Goal: Task Accomplishment & Management: Manage account settings

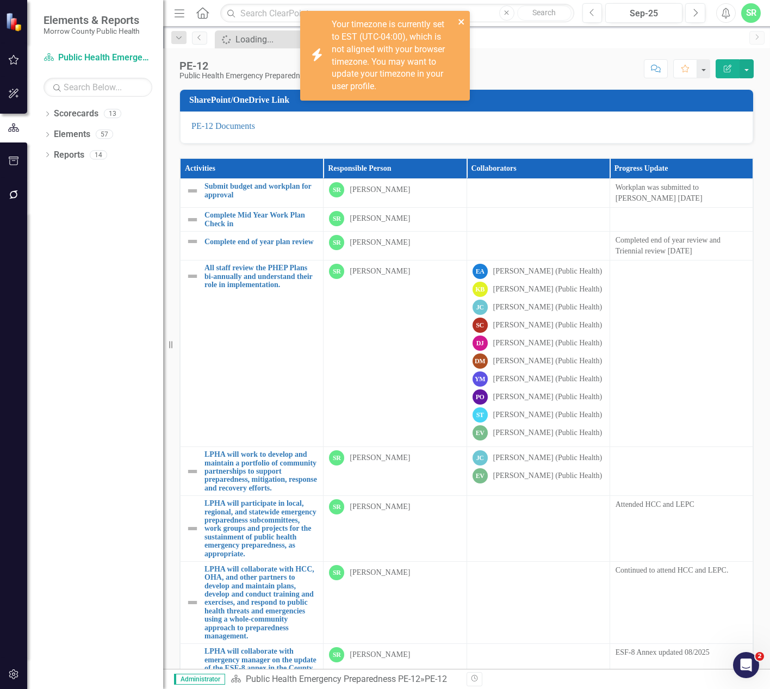
click at [463, 18] on icon "close" at bounding box center [462, 21] width 8 height 9
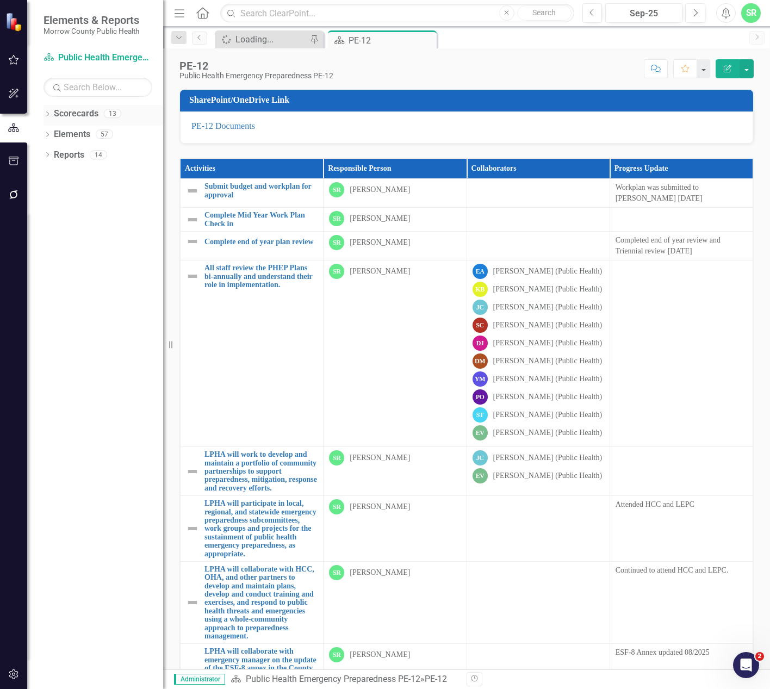
click at [87, 115] on link "Scorecards" at bounding box center [76, 114] width 45 height 13
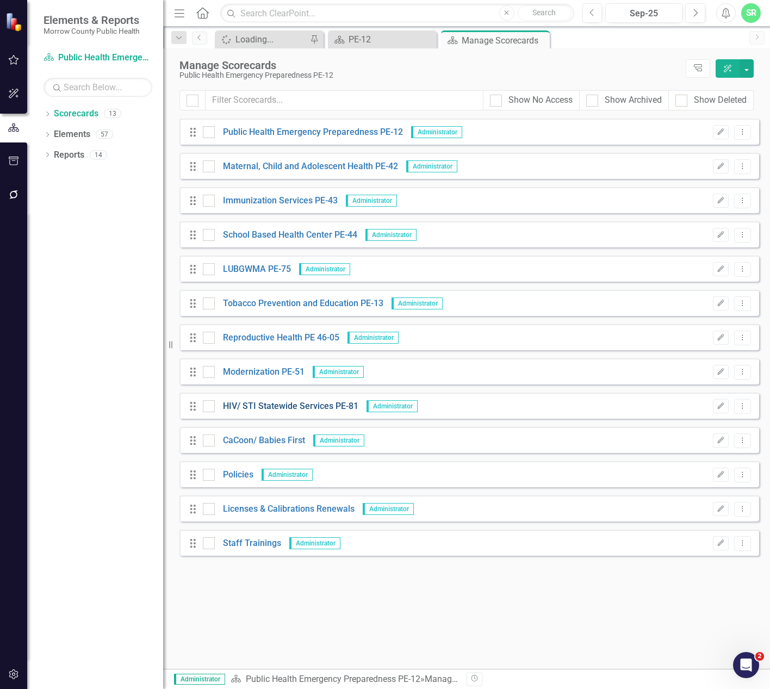
click at [262, 406] on link "HIV/ STI Statewide Services PE-81" at bounding box center [287, 406] width 144 height 13
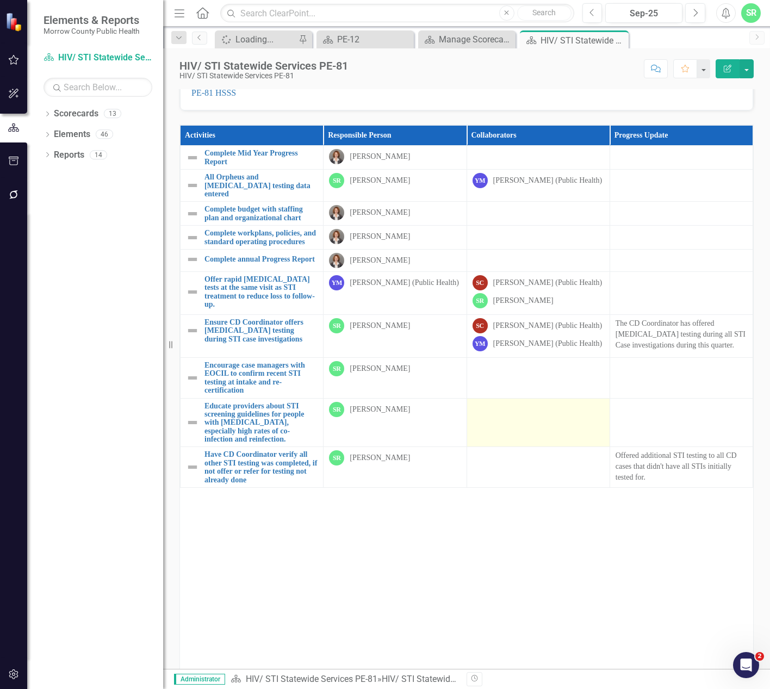
scroll to position [65, 0]
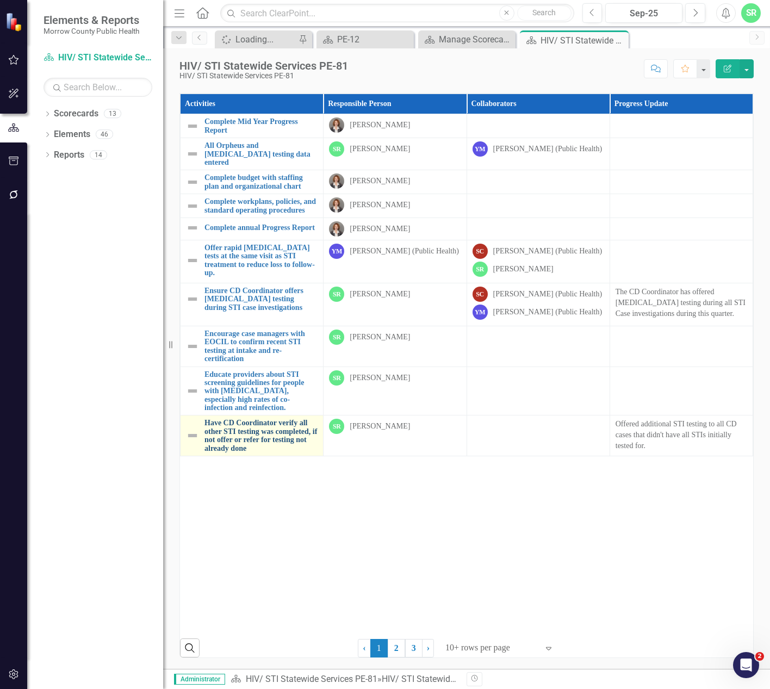
click at [261, 440] on link "Have CD Coordinator verify all other STI testing was completed, if not offer or…" at bounding box center [260, 436] width 113 height 34
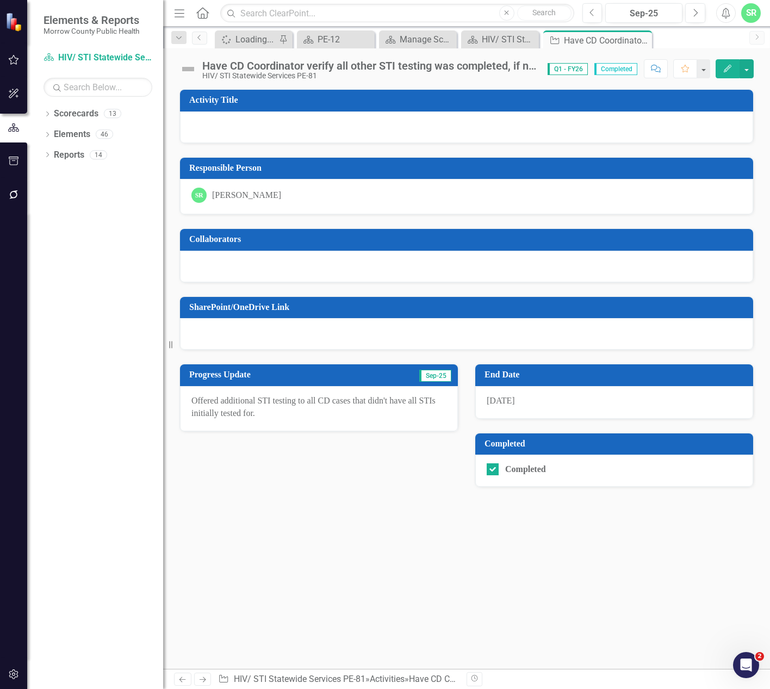
click at [506, 396] on span "[DATE]" at bounding box center [501, 400] width 28 height 9
click at [506, 403] on span "[DATE]" at bounding box center [501, 400] width 28 height 9
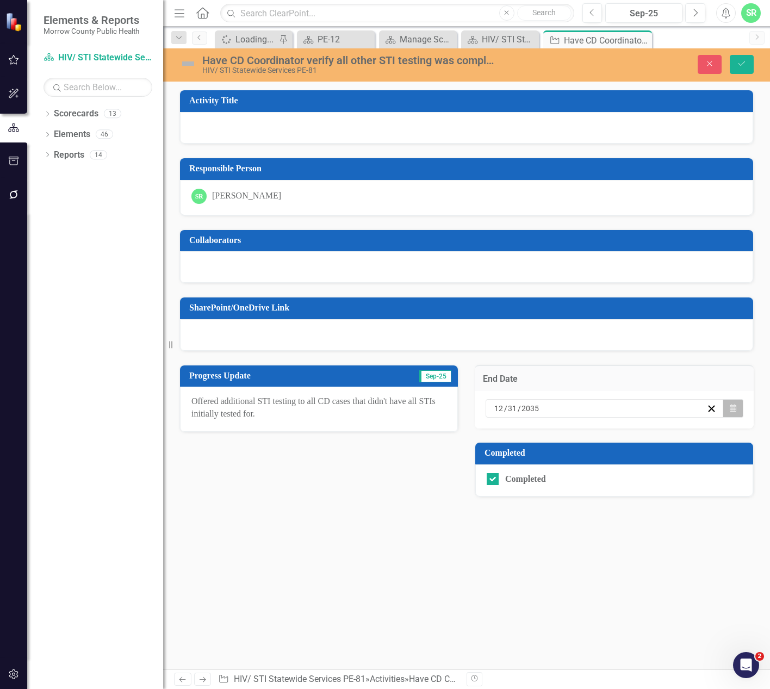
click at [729, 409] on icon "Calendar" at bounding box center [732, 408] width 7 height 8
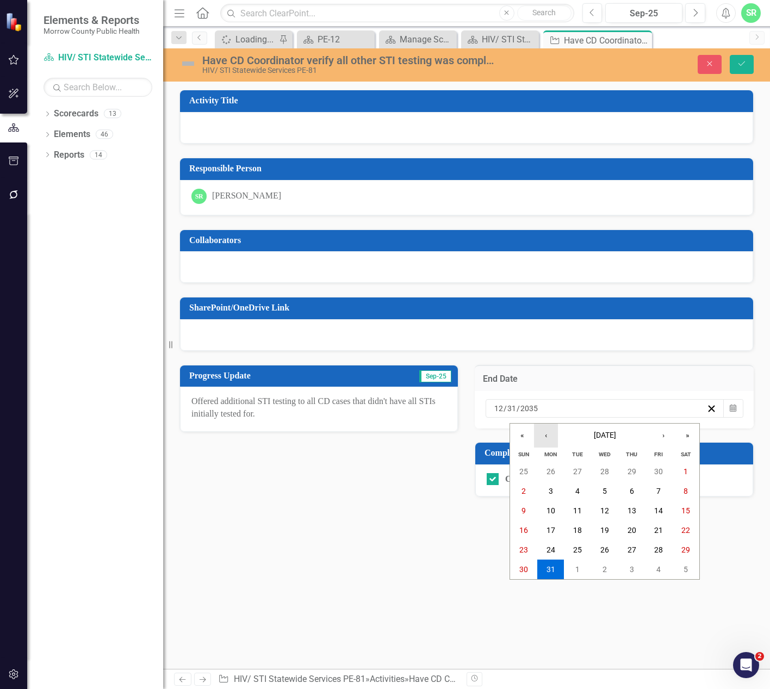
click at [537, 431] on button "‹" at bounding box center [546, 435] width 24 height 24
click at [526, 431] on button "«" at bounding box center [522, 435] width 24 height 24
click at [522, 431] on button "«" at bounding box center [522, 435] width 24 height 24
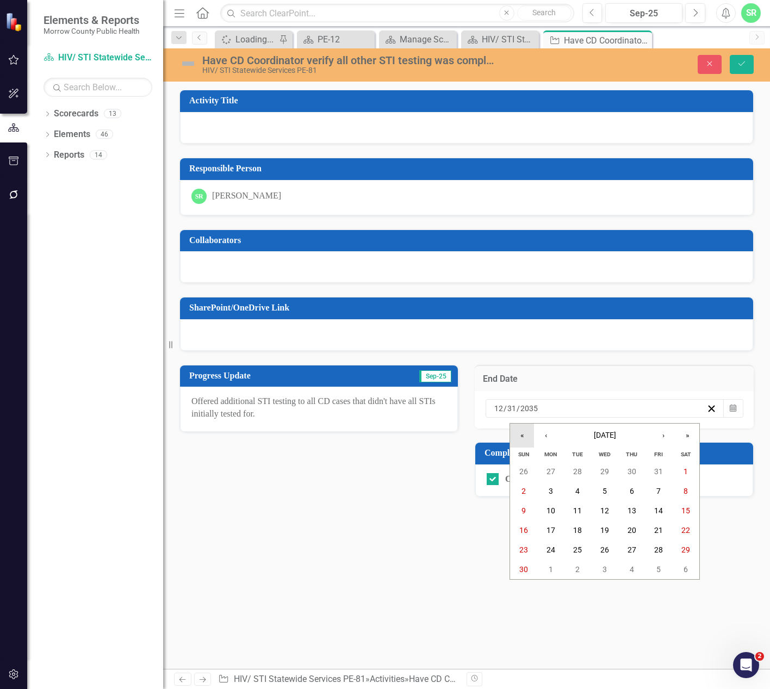
click at [522, 431] on button "«" at bounding box center [522, 435] width 24 height 24
click at [521, 431] on button "«" at bounding box center [522, 435] width 24 height 24
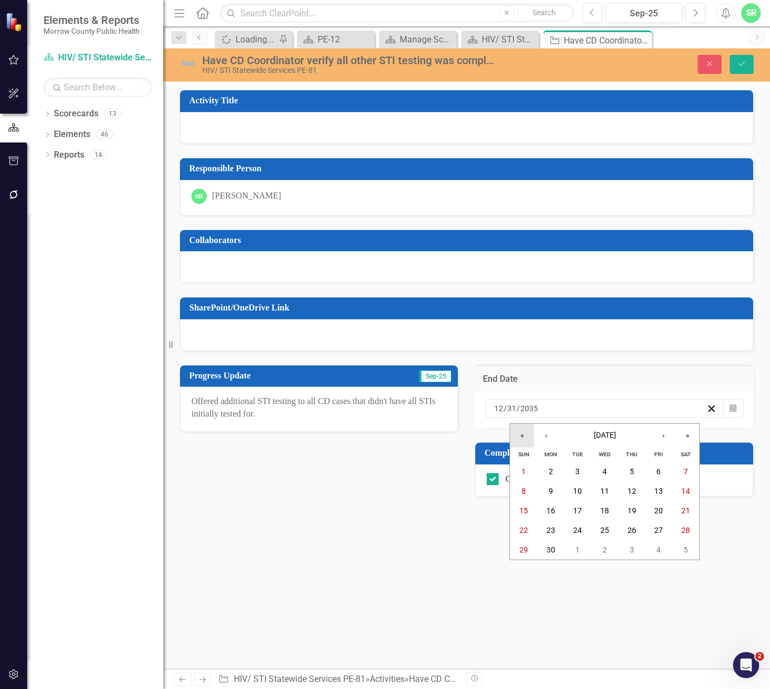
click at [521, 431] on button "«" at bounding box center [522, 435] width 24 height 24
click at [662, 431] on button "›" at bounding box center [663, 435] width 24 height 24
click at [608, 557] on button "31" at bounding box center [604, 550] width 27 height 20
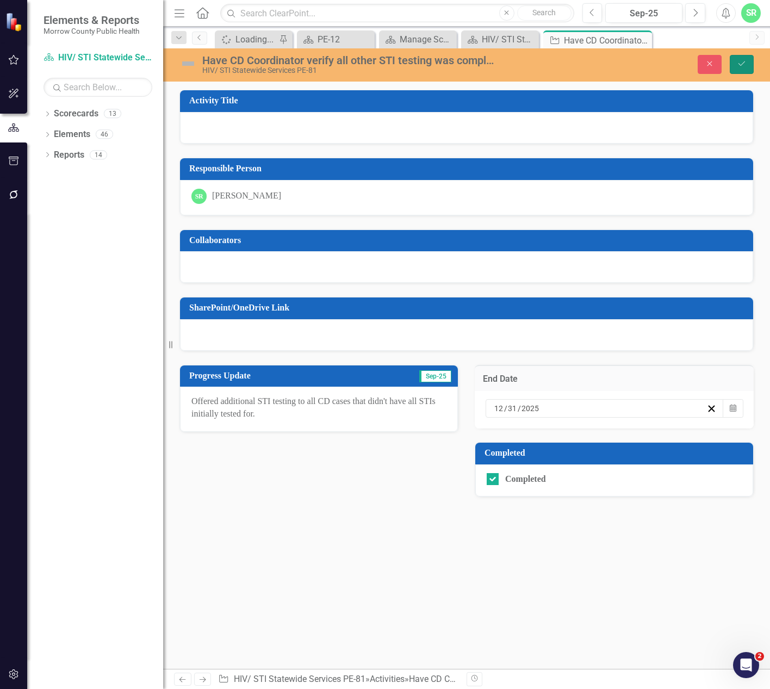
click at [746, 65] on icon "Save" at bounding box center [742, 64] width 10 height 8
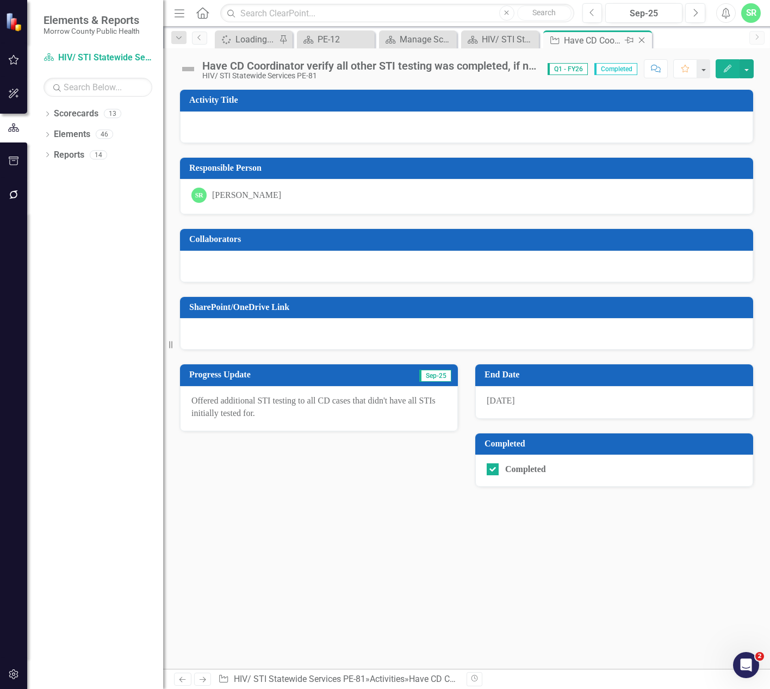
click at [643, 37] on icon "Close" at bounding box center [641, 40] width 11 height 9
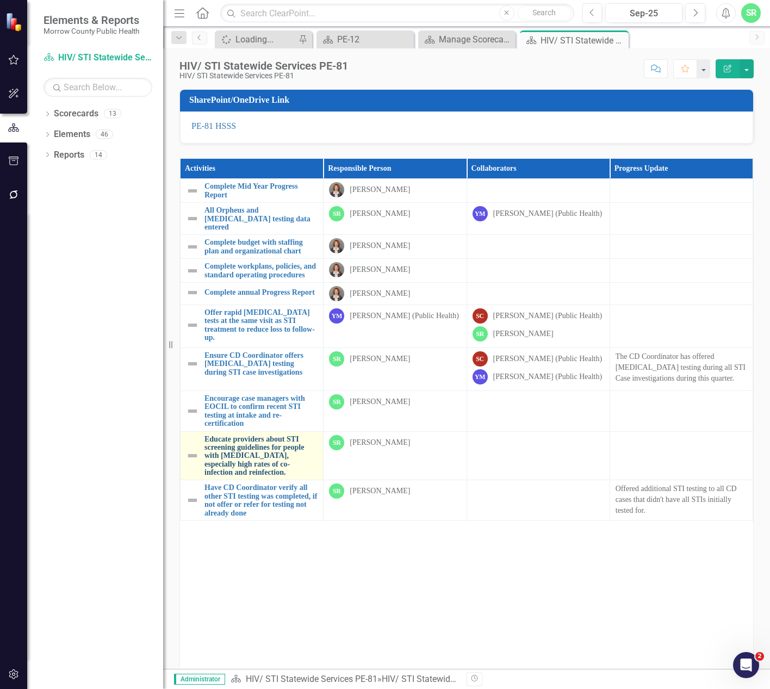
click at [265, 457] on link "Educate providers about STI screening guidelines for people with [MEDICAL_DATA]…" at bounding box center [260, 456] width 113 height 42
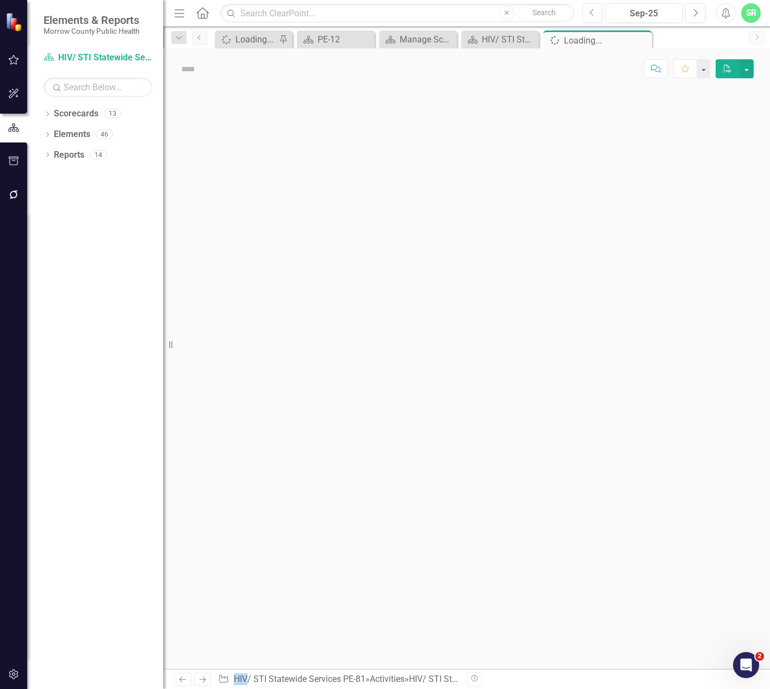
click at [265, 457] on div at bounding box center [466, 378] width 607 height 579
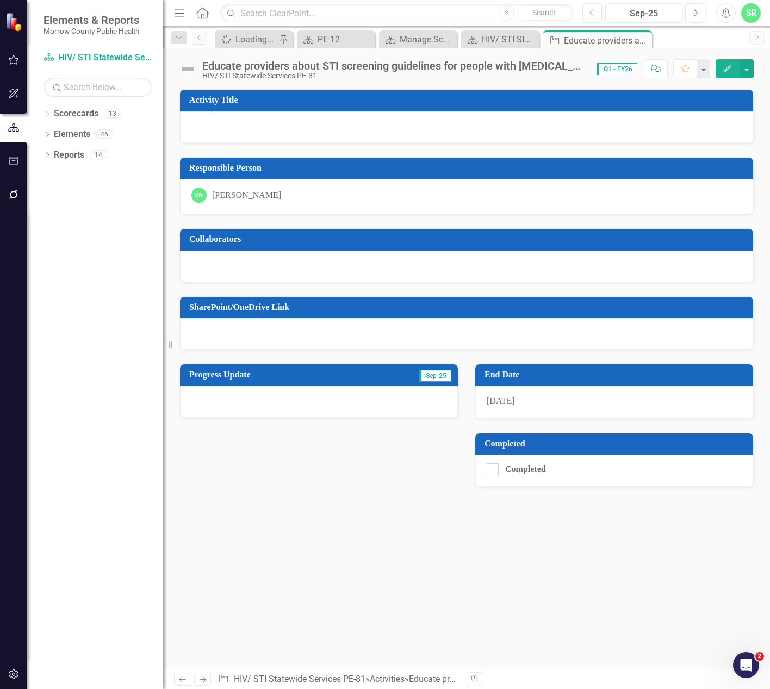
click at [544, 401] on div "[DATE]" at bounding box center [614, 402] width 278 height 33
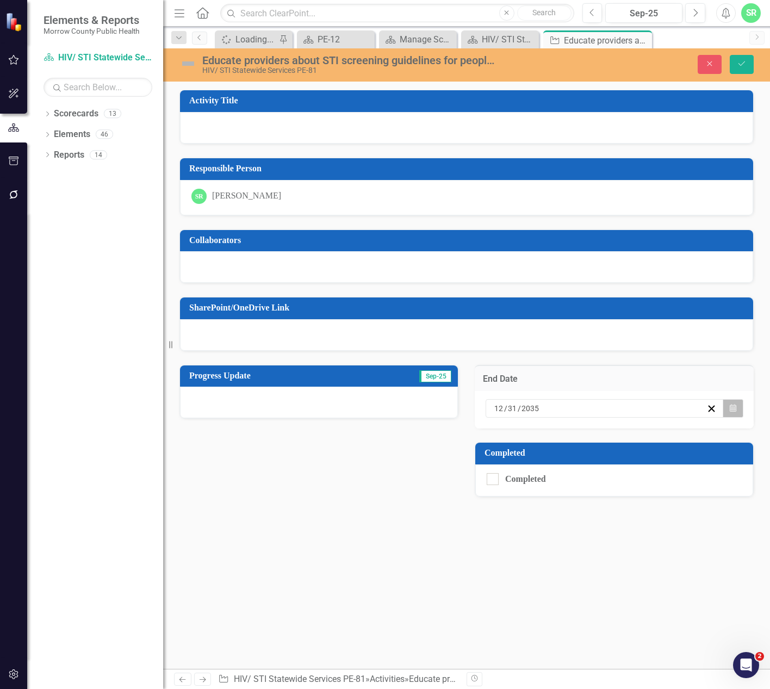
click at [737, 410] on button "Calendar" at bounding box center [732, 408] width 21 height 18
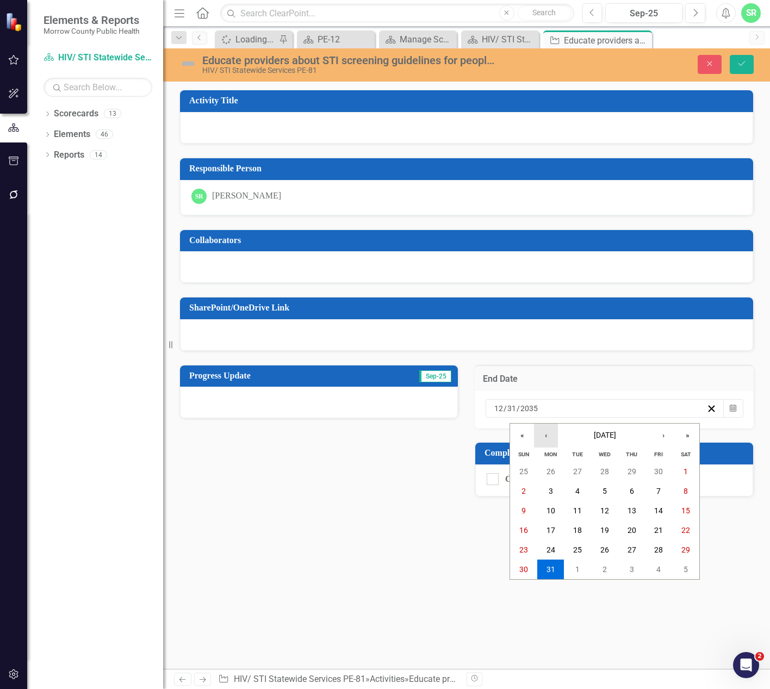
click at [548, 435] on button "‹" at bounding box center [546, 435] width 24 height 24
click at [656, 435] on button "›" at bounding box center [663, 435] width 24 height 24
click at [523, 436] on button "«" at bounding box center [522, 435] width 24 height 24
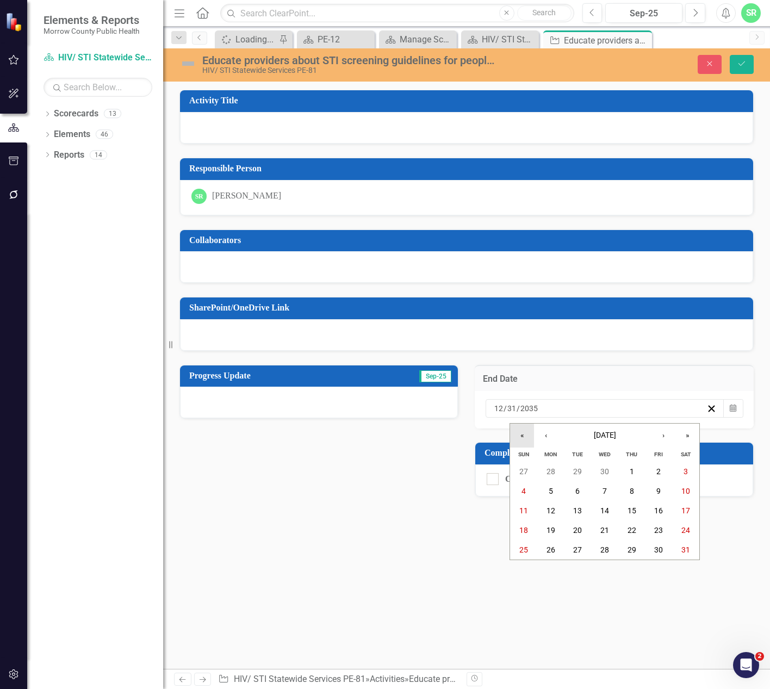
click at [523, 436] on button "«" at bounding box center [522, 435] width 24 height 24
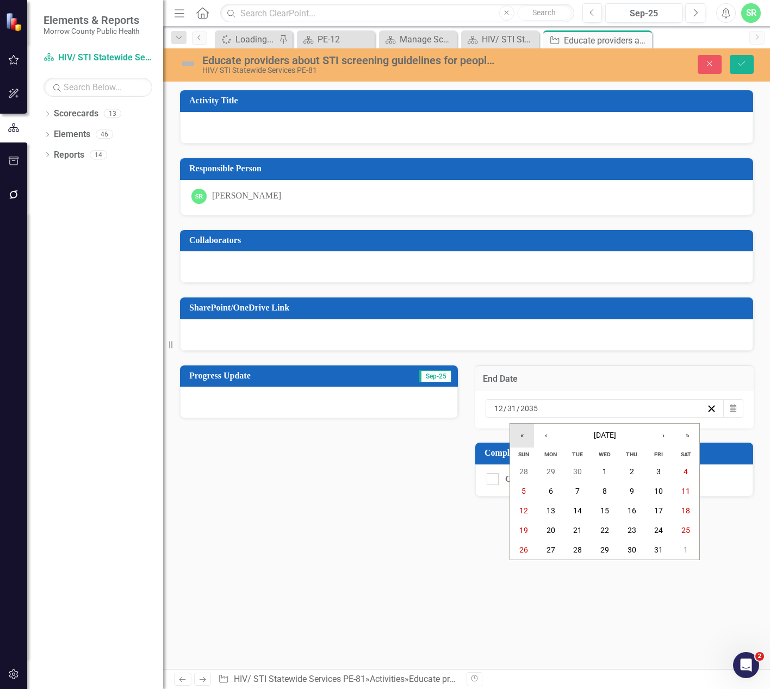
click at [523, 436] on button "«" at bounding box center [522, 435] width 24 height 24
click at [607, 550] on abbr "31" at bounding box center [604, 549] width 9 height 9
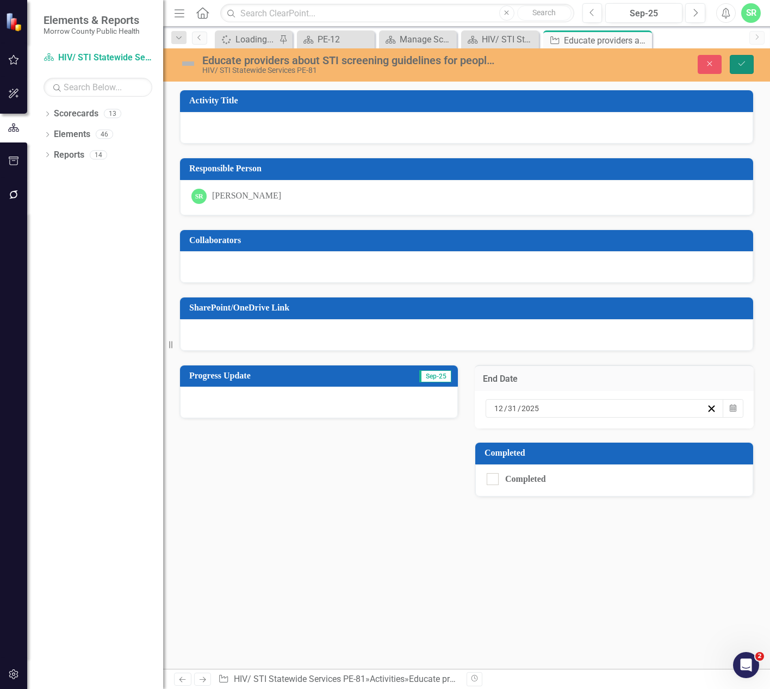
click at [745, 66] on icon "Save" at bounding box center [742, 64] width 10 height 8
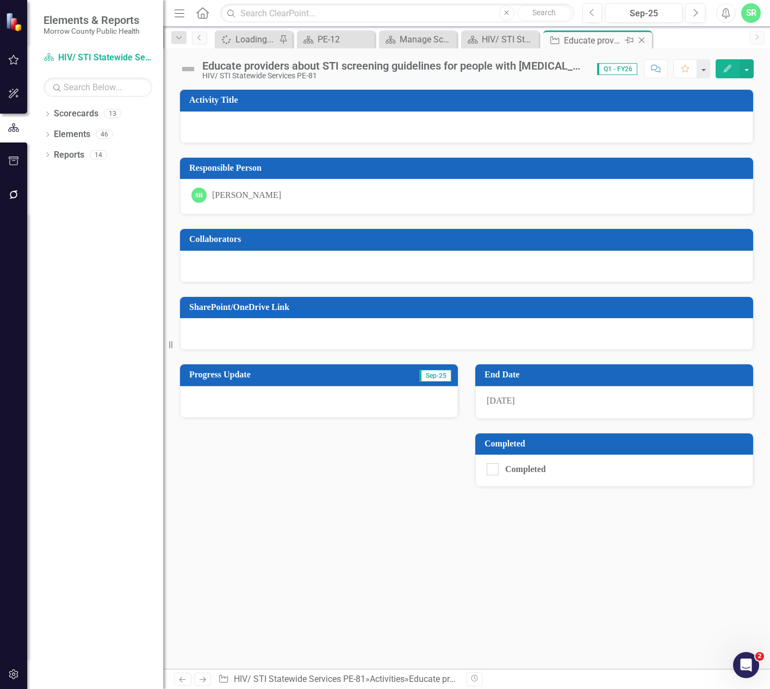
click at [643, 35] on div "Close" at bounding box center [642, 41] width 14 height 14
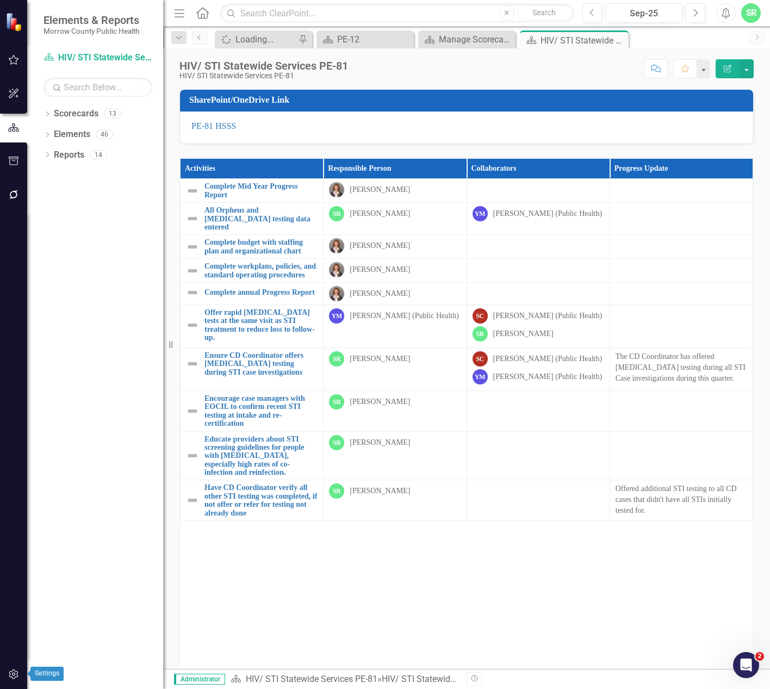
click at [15, 672] on icon "button" at bounding box center [13, 674] width 11 height 9
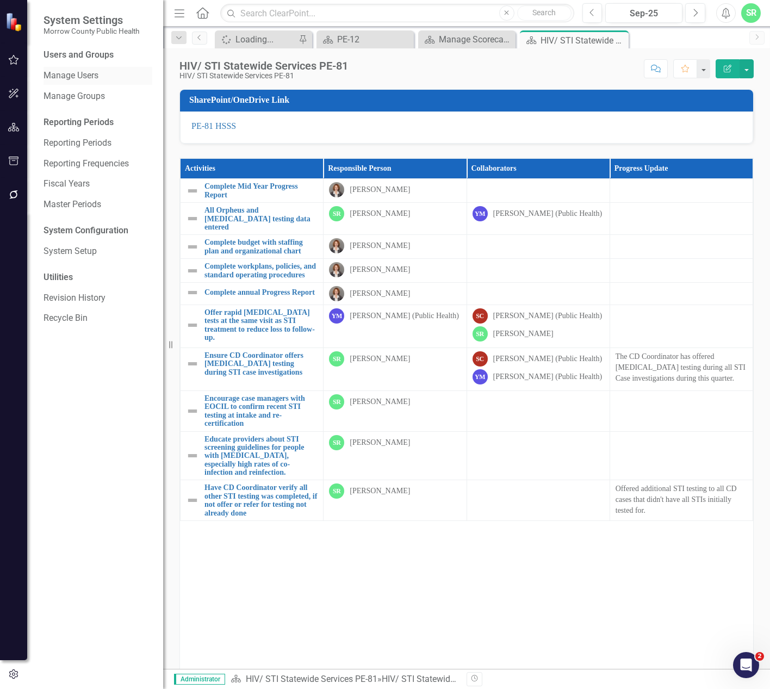
click at [104, 79] on link "Manage Users" at bounding box center [97, 76] width 109 height 13
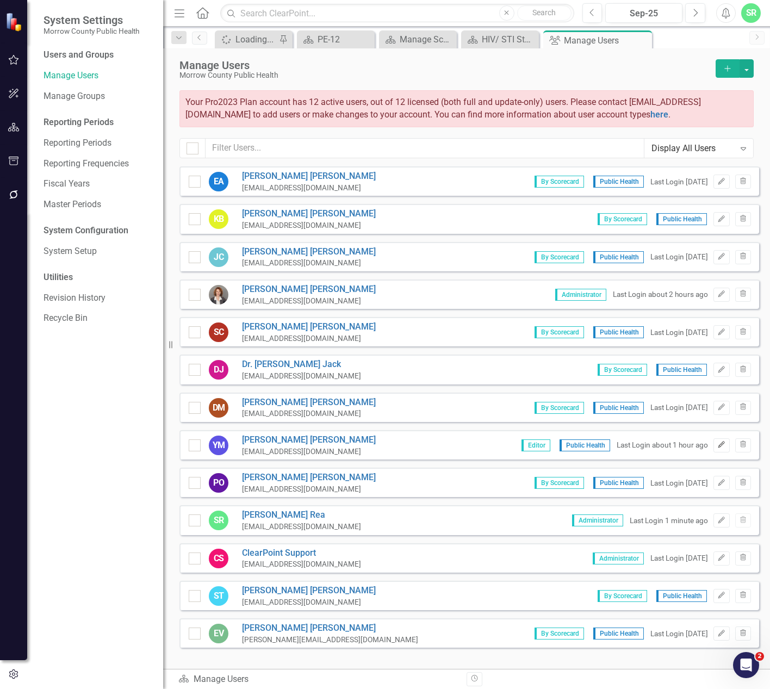
click at [717, 444] on icon "Edit" at bounding box center [721, 444] width 8 height 7
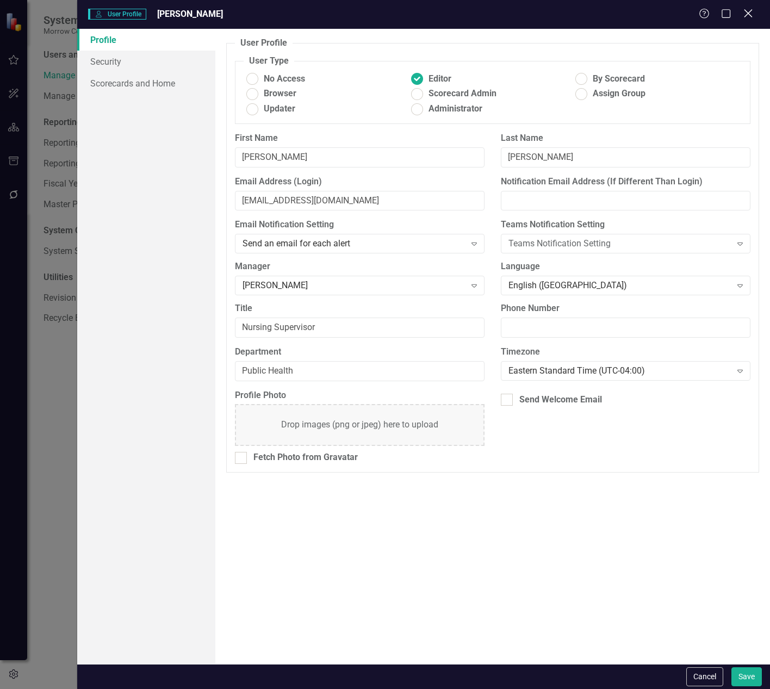
click at [752, 11] on icon "Close" at bounding box center [748, 13] width 14 height 10
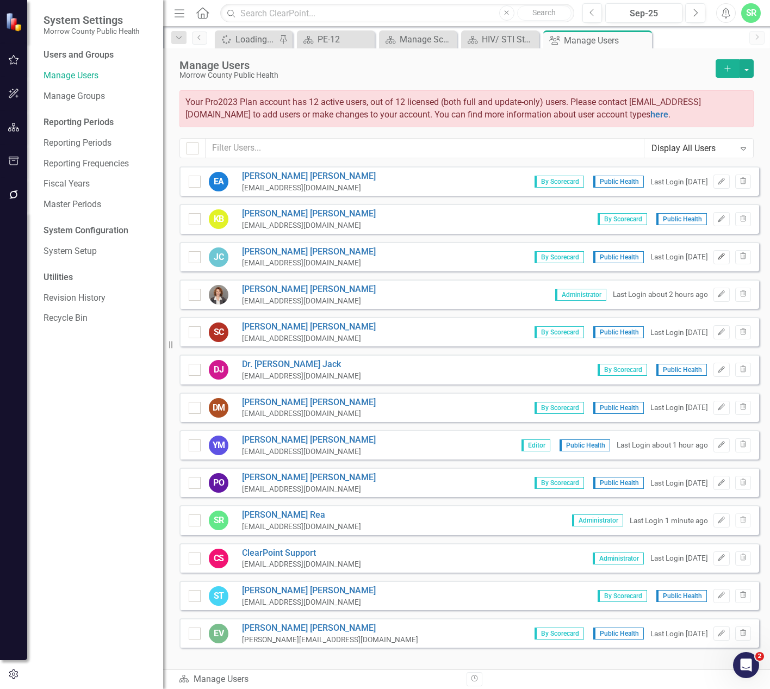
click at [718, 258] on button "Edit" at bounding box center [721, 257] width 16 height 14
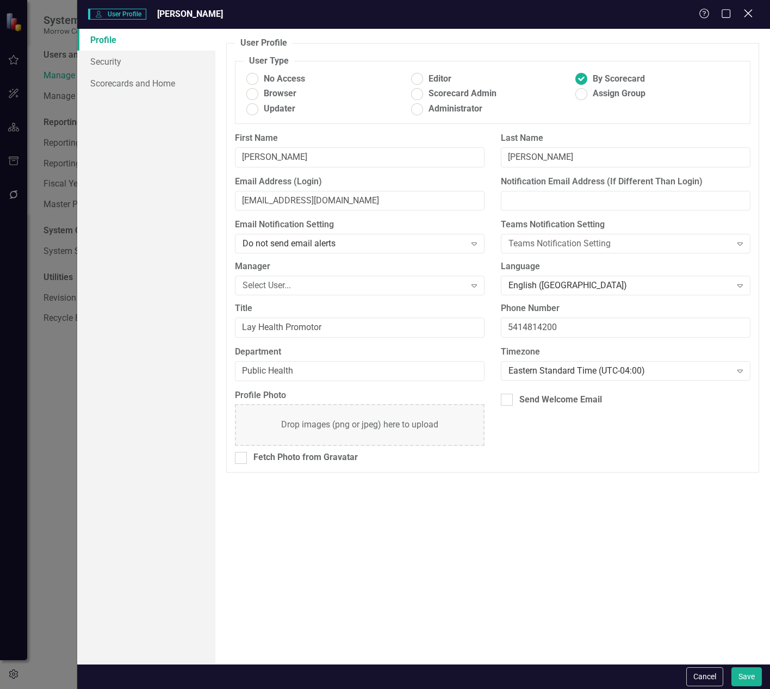
click at [749, 14] on icon at bounding box center [748, 13] width 8 height 8
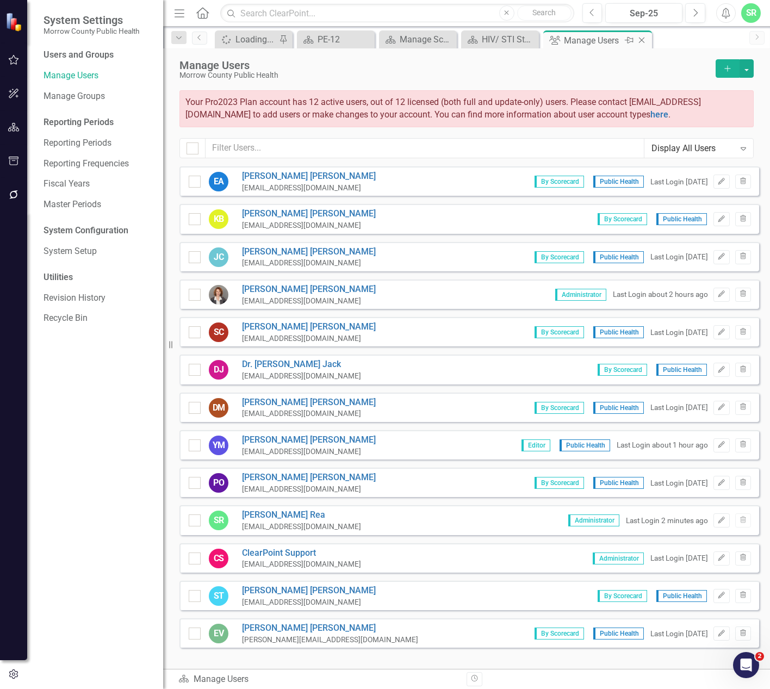
click at [638, 40] on icon "Close" at bounding box center [641, 40] width 11 height 9
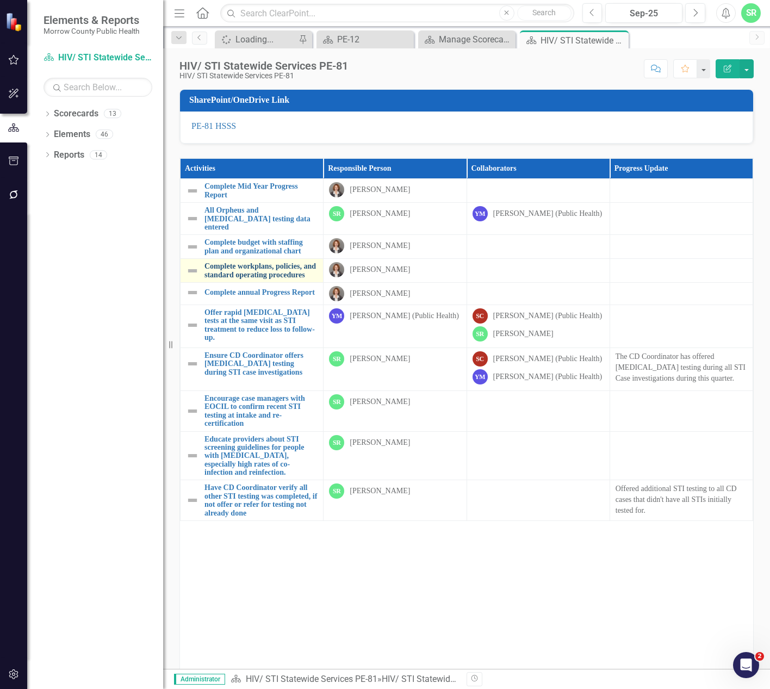
click at [234, 278] on link "Complete workplans, policies, and standard operating procedures" at bounding box center [260, 270] width 113 height 17
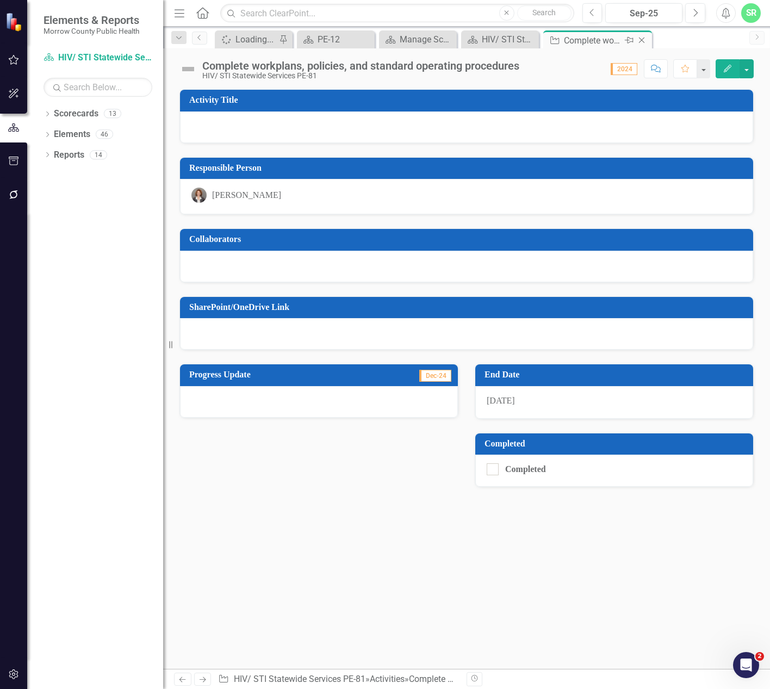
click at [643, 37] on icon "Close" at bounding box center [641, 40] width 11 height 9
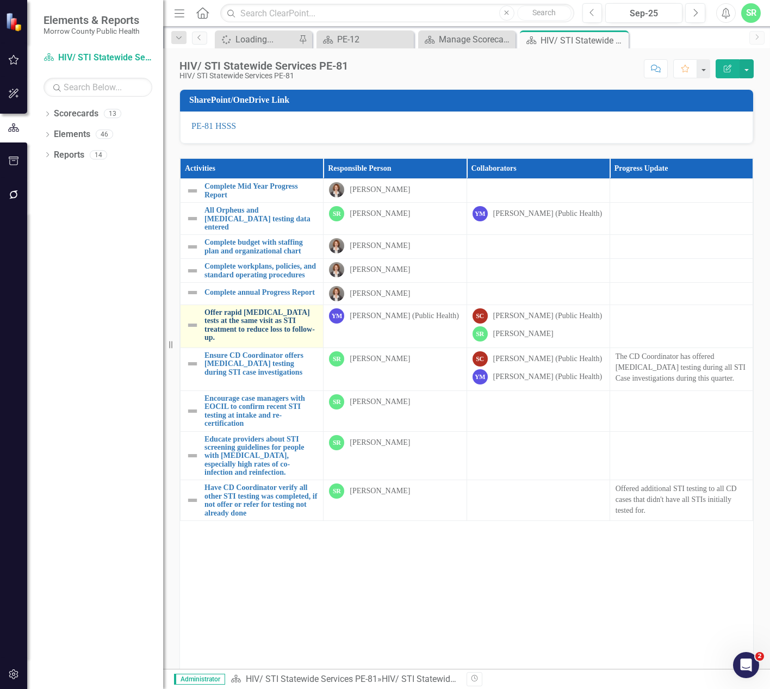
click at [238, 335] on link "Offer rapid [MEDICAL_DATA] tests at the same visit as STI treatment to reduce l…" at bounding box center [260, 325] width 113 height 34
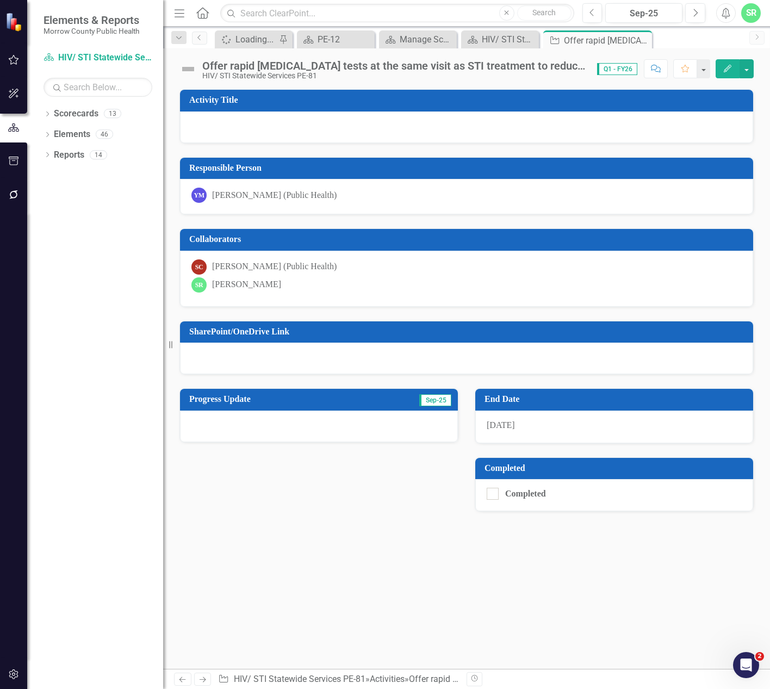
click at [528, 419] on div "[DATE]" at bounding box center [614, 426] width 278 height 33
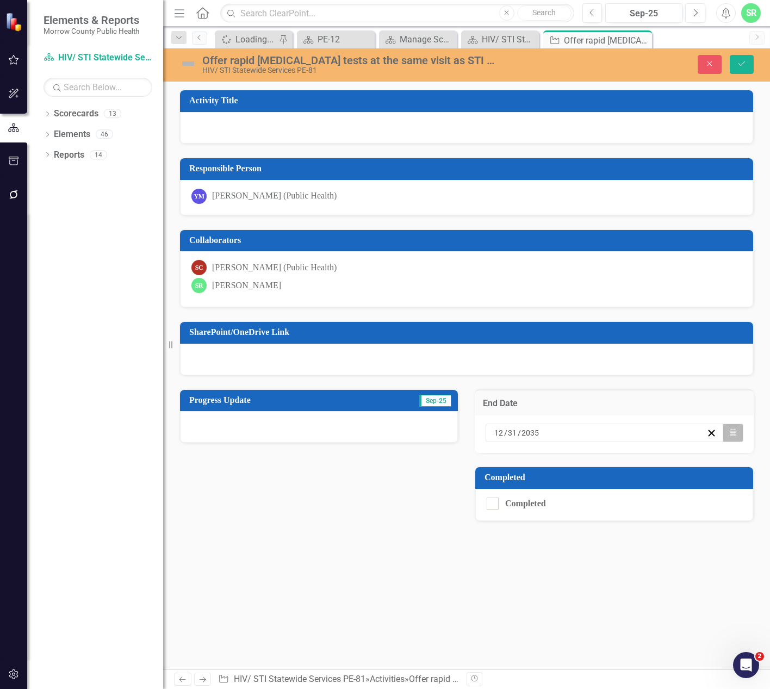
click at [731, 431] on icon "Calendar" at bounding box center [732, 433] width 7 height 8
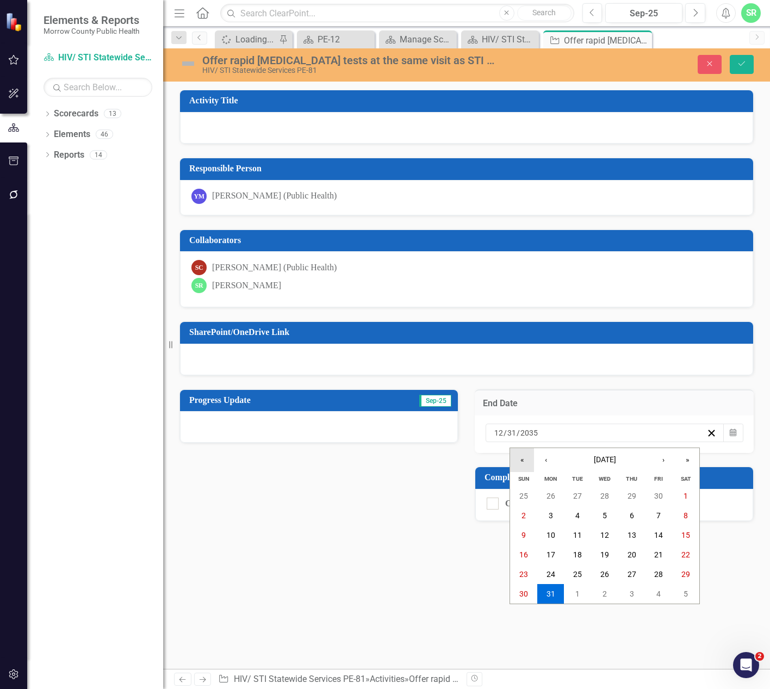
click at [528, 463] on button "«" at bounding box center [522, 460] width 24 height 24
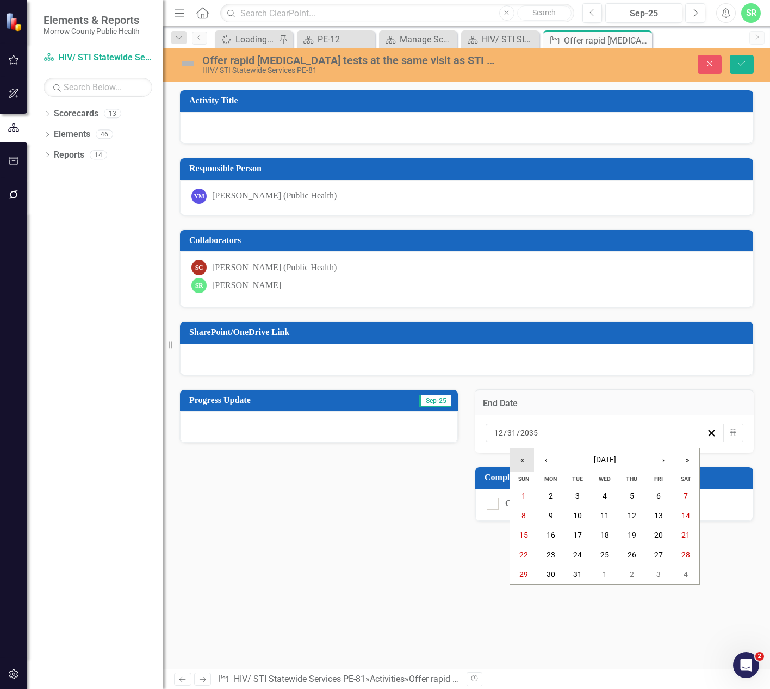
click at [528, 463] on button "«" at bounding box center [522, 460] width 24 height 24
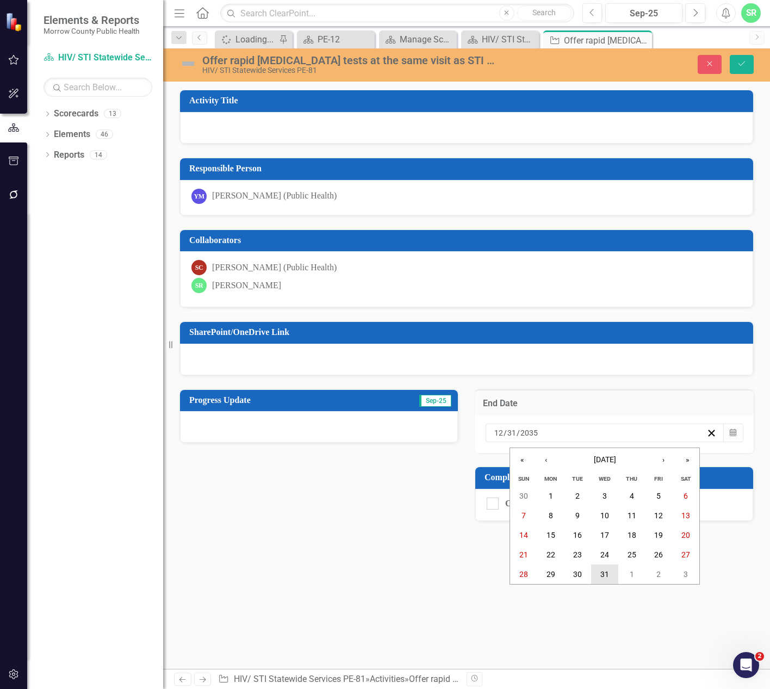
click at [608, 574] on abbr "31" at bounding box center [604, 574] width 9 height 9
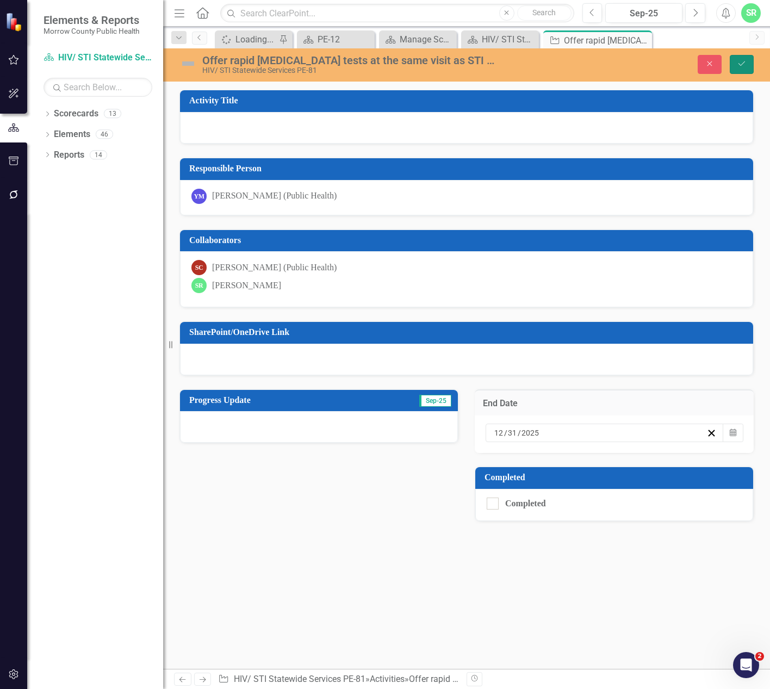
click at [741, 66] on icon "Save" at bounding box center [742, 64] width 10 height 8
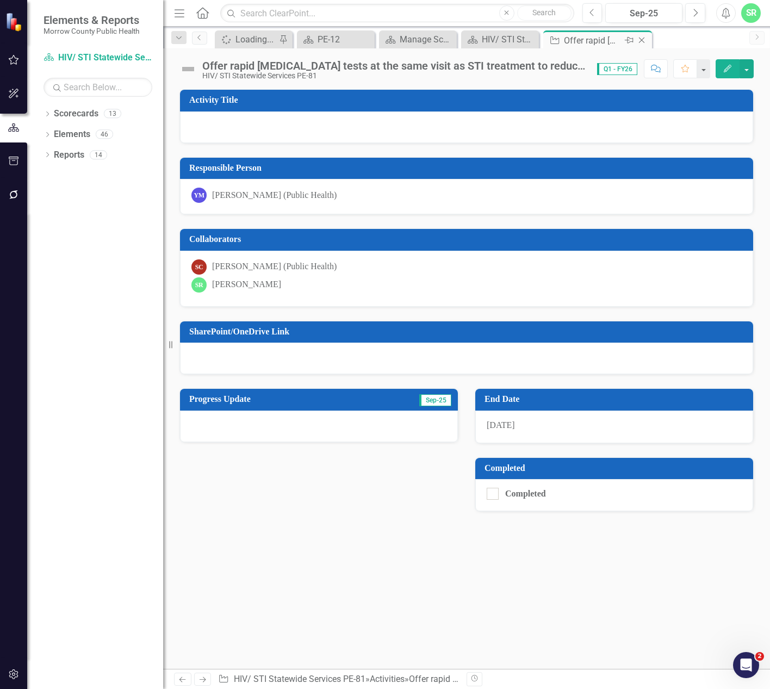
click at [640, 41] on icon at bounding box center [642, 41] width 6 height 6
